Goal: Task Accomplishment & Management: Manage account settings

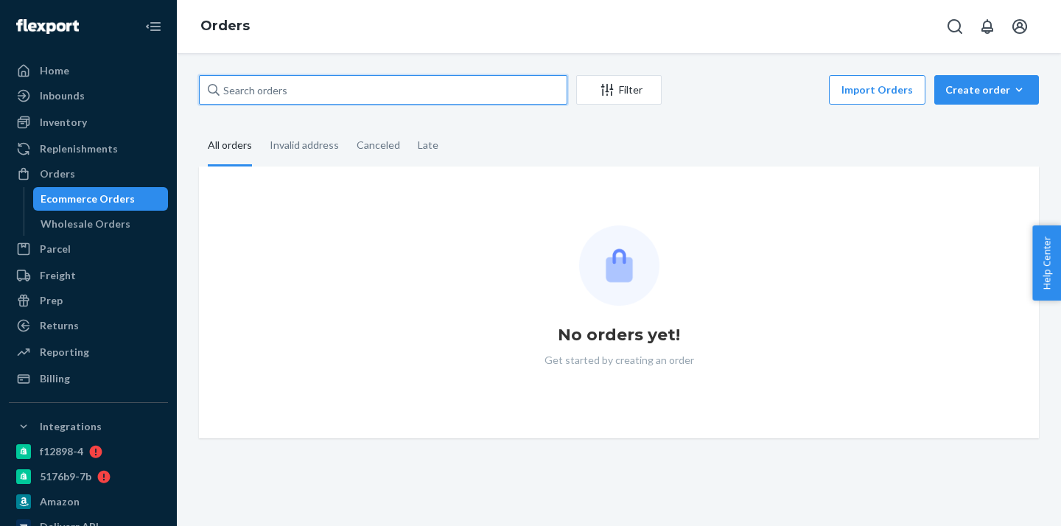
click at [234, 92] on input "text" at bounding box center [383, 89] width 368 height 29
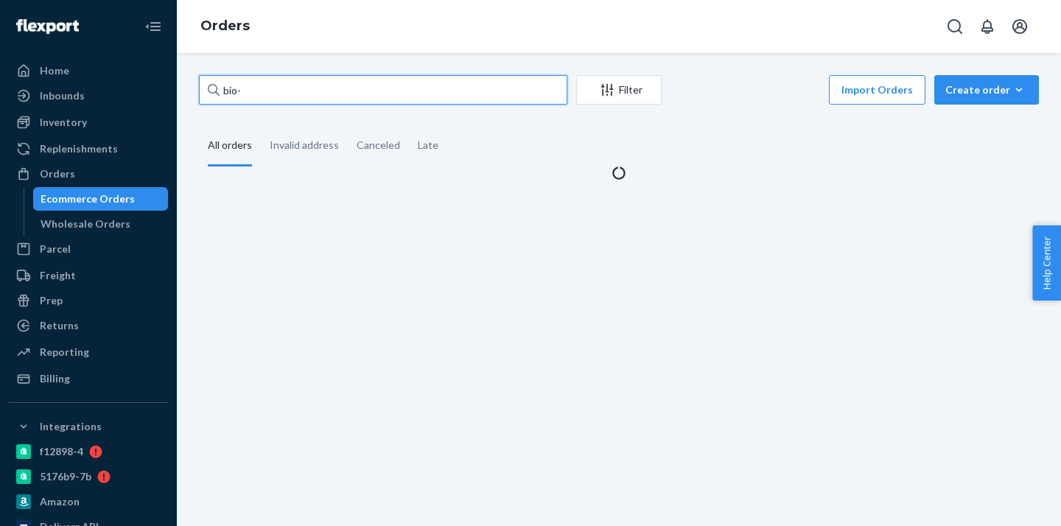
paste input "2491460"
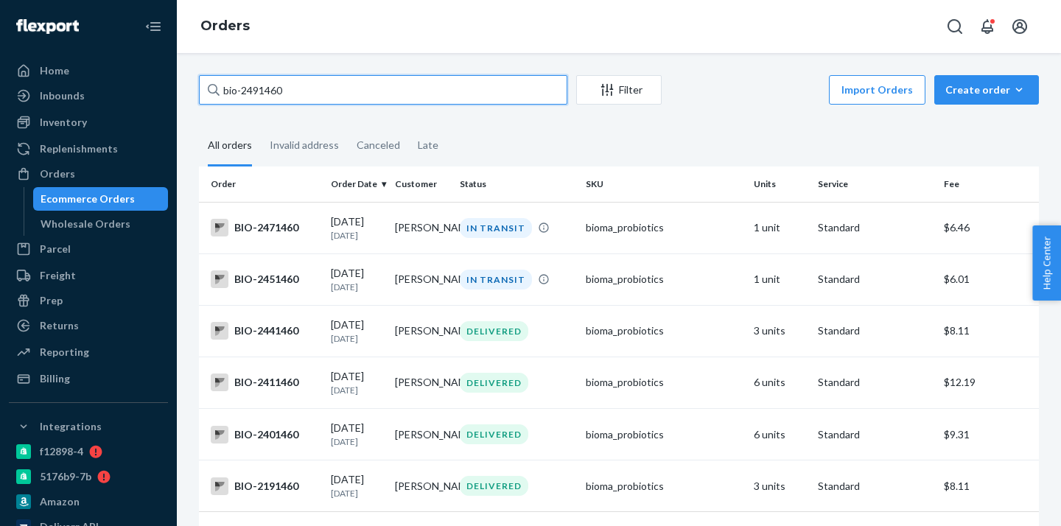
click at [264, 92] on input "bio-2491460" at bounding box center [383, 89] width 368 height 29
paste input "54"
click at [253, 89] on input "bio-2491454" at bounding box center [383, 89] width 368 height 29
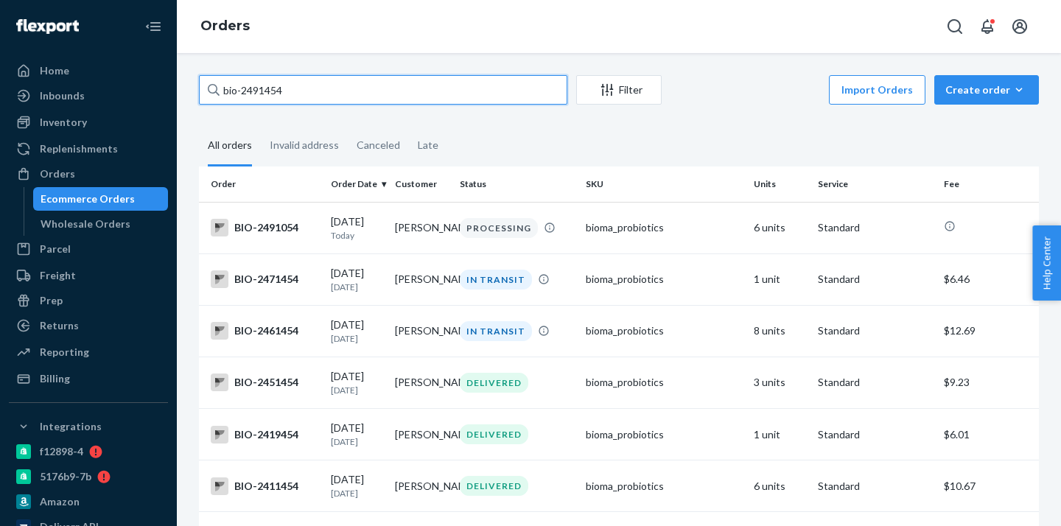
paste input "42"
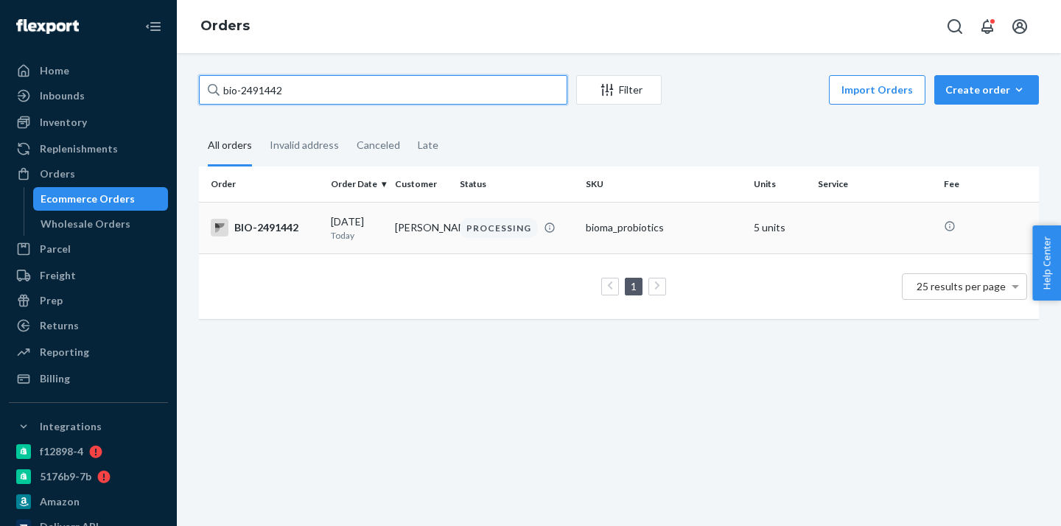
type input "bio-2491442"
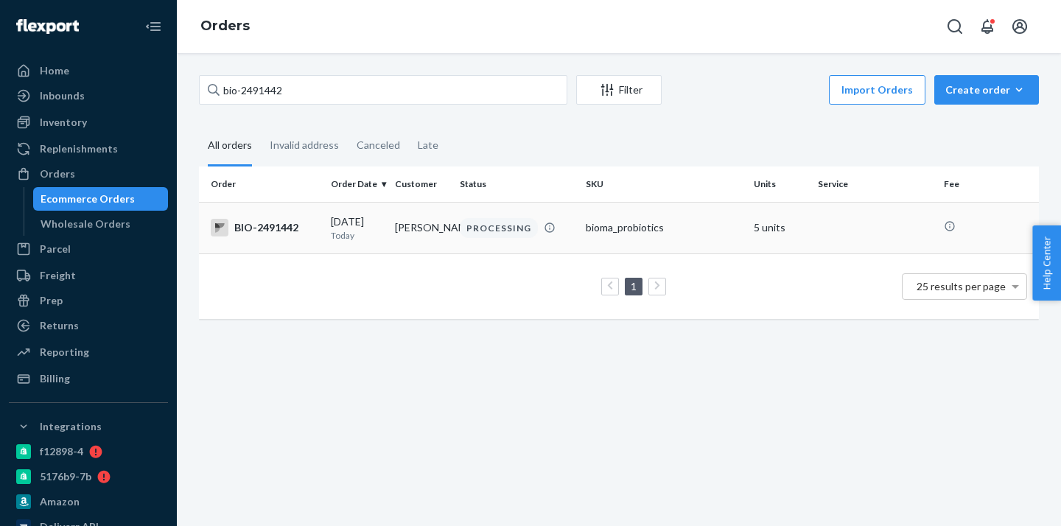
click at [373, 225] on div "[DATE] [DATE]" at bounding box center [357, 227] width 52 height 27
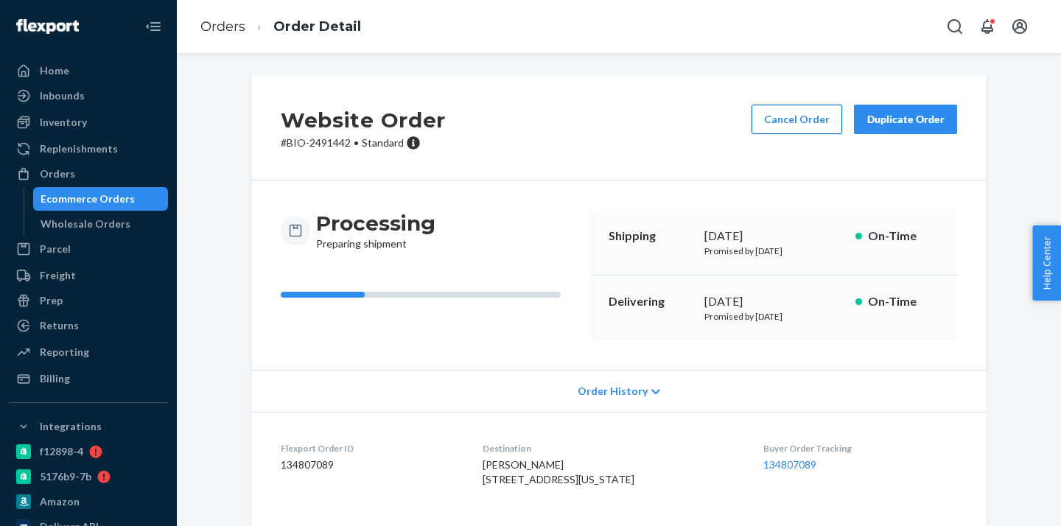
click at [832, 119] on button "Cancel Order" at bounding box center [796, 119] width 91 height 29
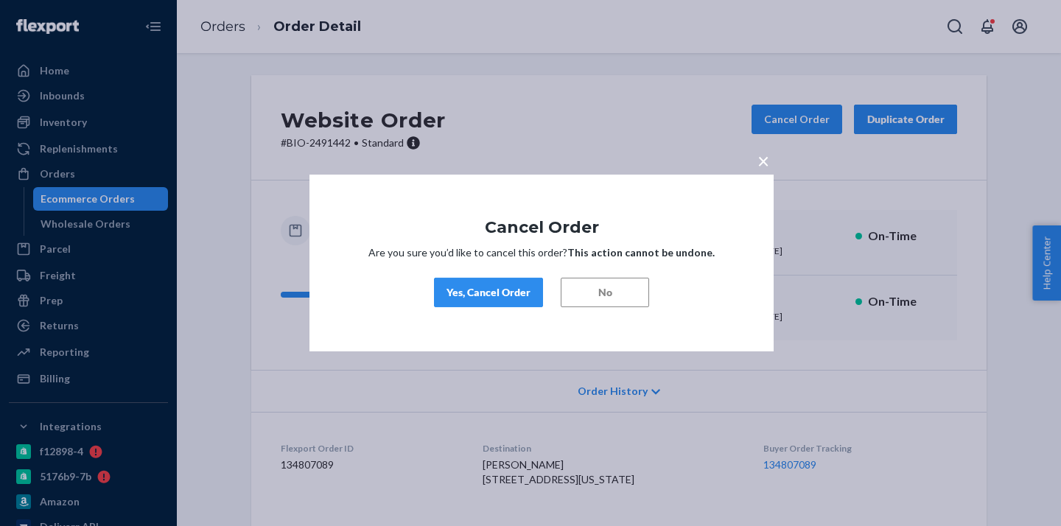
click at [496, 287] on div "Yes, Cancel Order" at bounding box center [488, 292] width 84 height 15
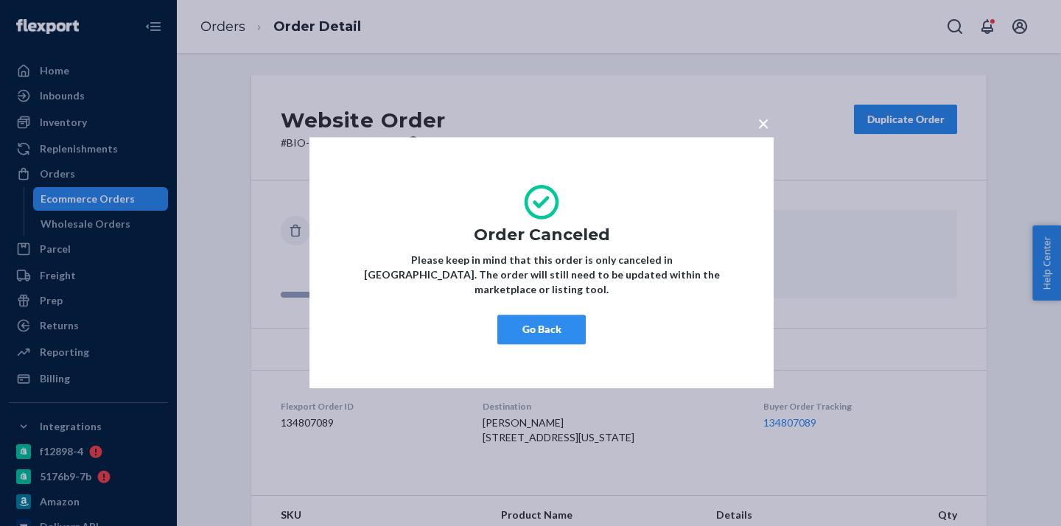
click at [567, 319] on button "Go Back" at bounding box center [541, 329] width 88 height 29
